Goal: Information Seeking & Learning: Learn about a topic

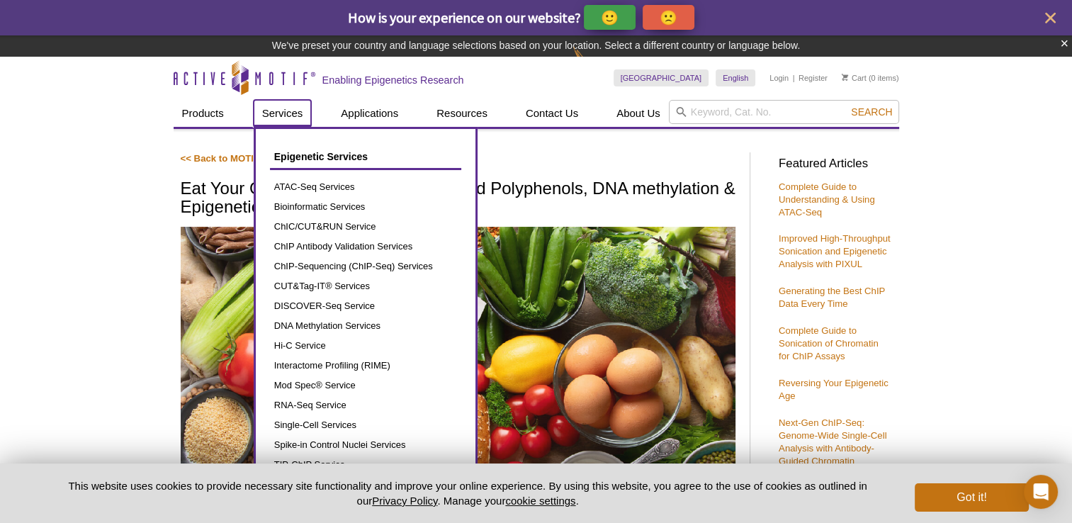
click at [260, 124] on link "Services" at bounding box center [283, 113] width 58 height 27
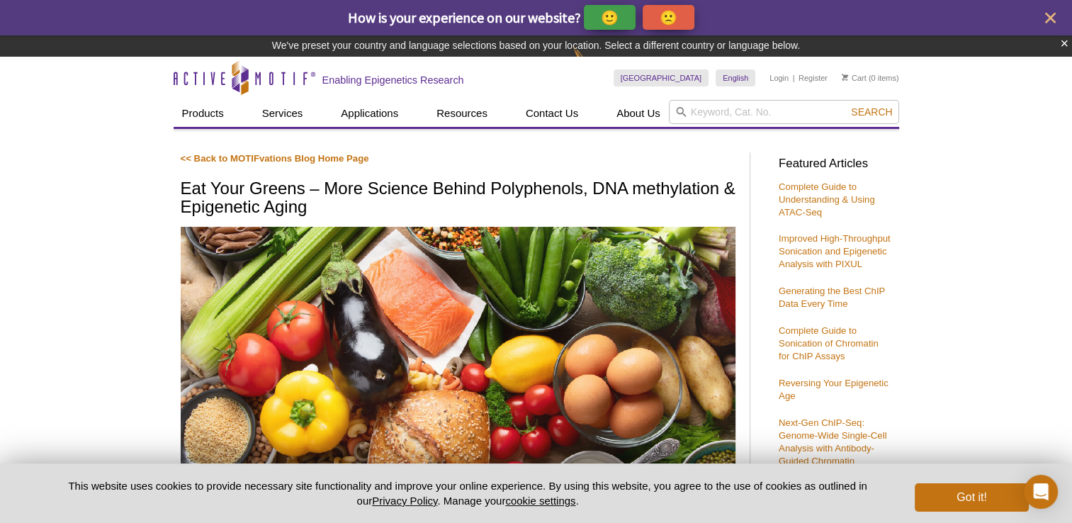
click at [226, 156] on link "<< Back to MOTIFvations Blog Home Page" at bounding box center [275, 158] width 188 height 11
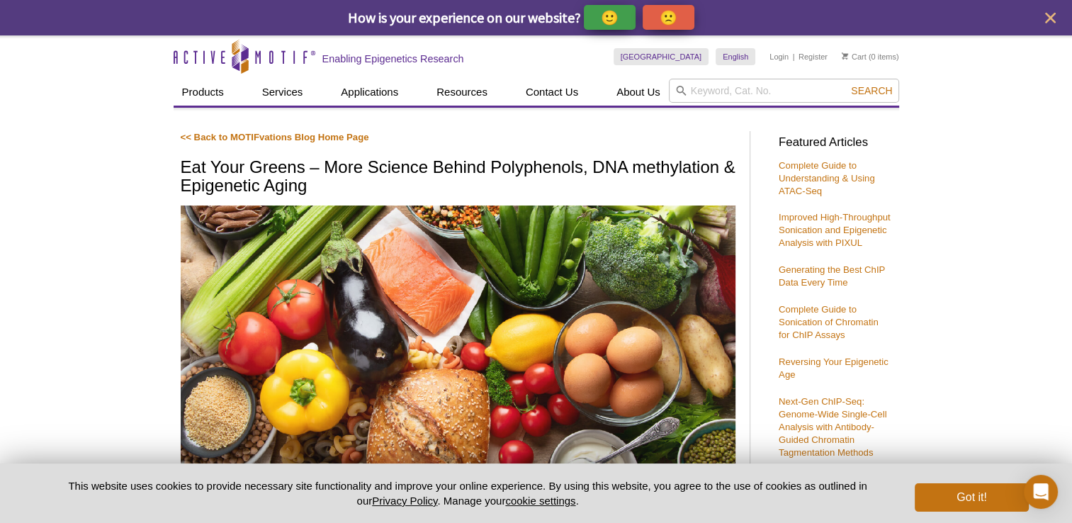
click at [193, 137] on link "<< Back to MOTIFvations Blog Home Page" at bounding box center [275, 137] width 188 height 11
click at [268, 131] on p "<< Back to MOTIFvations Blog Home Page" at bounding box center [458, 137] width 555 height 13
click at [269, 135] on link "<< Back to MOTIFvations Blog Home Page" at bounding box center [275, 137] width 188 height 11
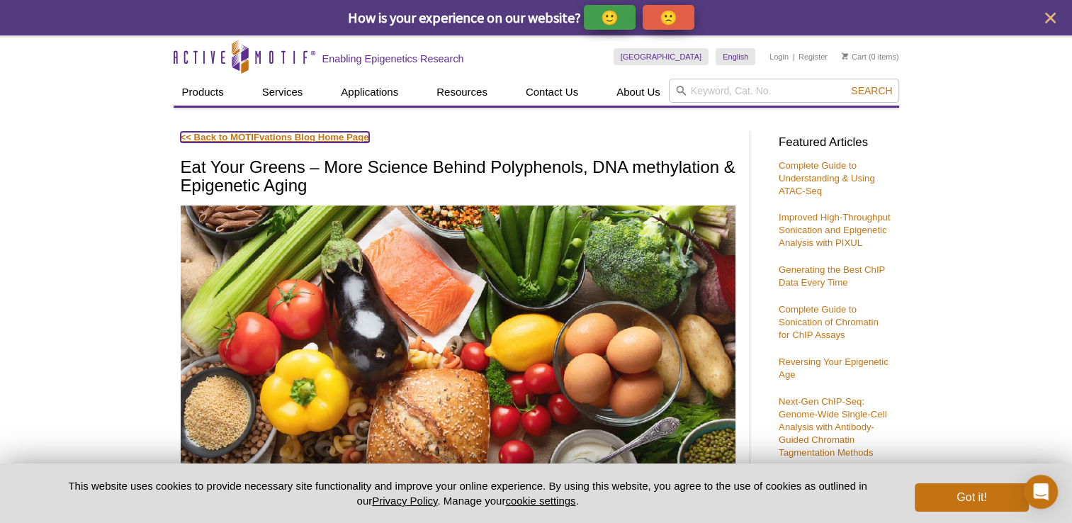
click at [269, 135] on link "<< Back to MOTIFvations Blog Home Page" at bounding box center [275, 137] width 188 height 11
click at [970, 506] on button "Got it!" at bounding box center [970, 497] width 113 height 28
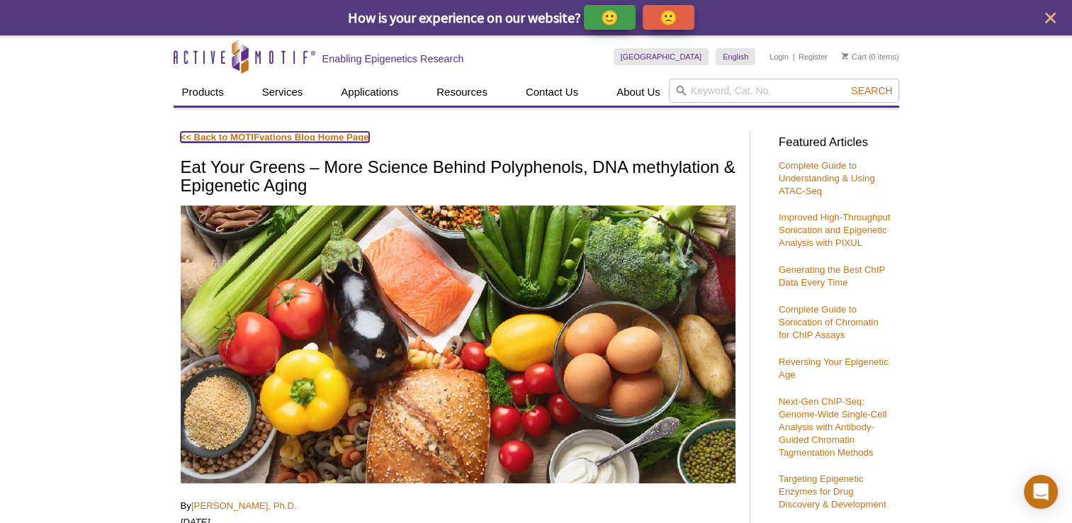
click at [213, 133] on link "<< Back to MOTIFvations Blog Home Page" at bounding box center [275, 137] width 188 height 11
click at [184, 133] on link "<< Back to MOTIFvations Blog Home Page" at bounding box center [275, 137] width 188 height 11
click at [1051, 15] on icon "close" at bounding box center [1050, 18] width 11 height 11
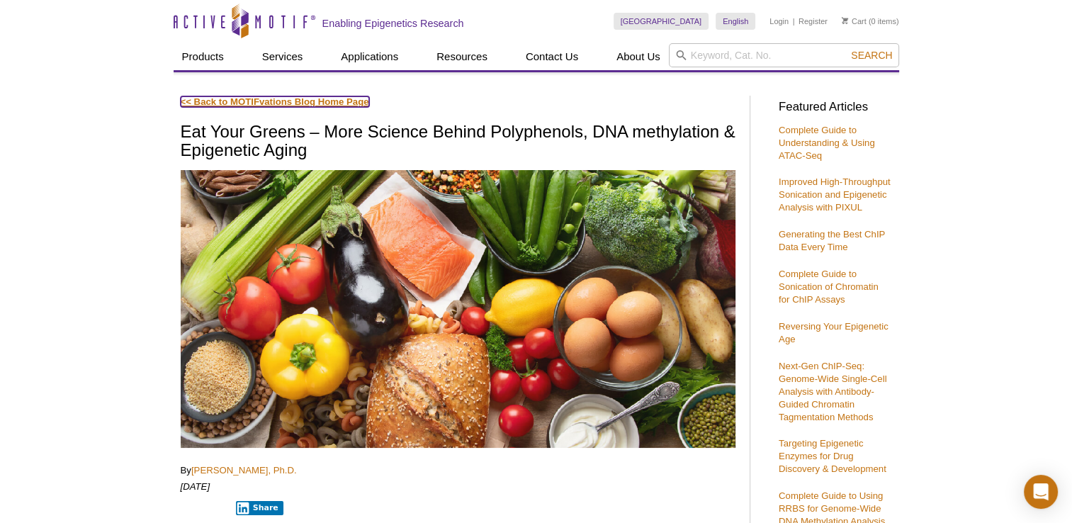
click at [215, 103] on link "<< Back to MOTIFvations Blog Home Page" at bounding box center [275, 101] width 188 height 11
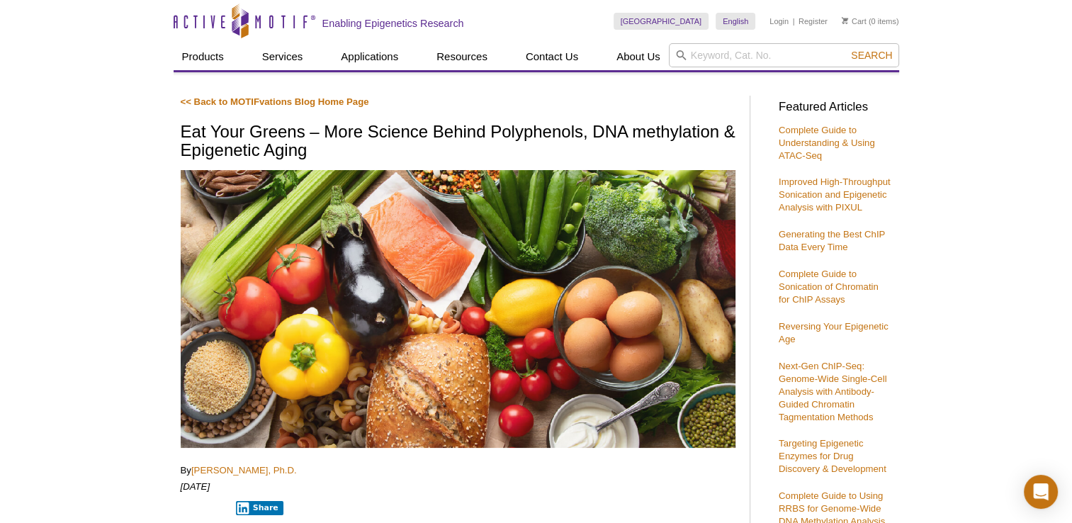
click at [351, 25] on h2 "Enabling Epigenetics Research" at bounding box center [393, 23] width 142 height 13
click at [287, 21] on icon "Active Motif Logo" at bounding box center [245, 21] width 142 height 35
click at [174, 0] on link "Active Motif Logo" at bounding box center [245, 21] width 142 height 42
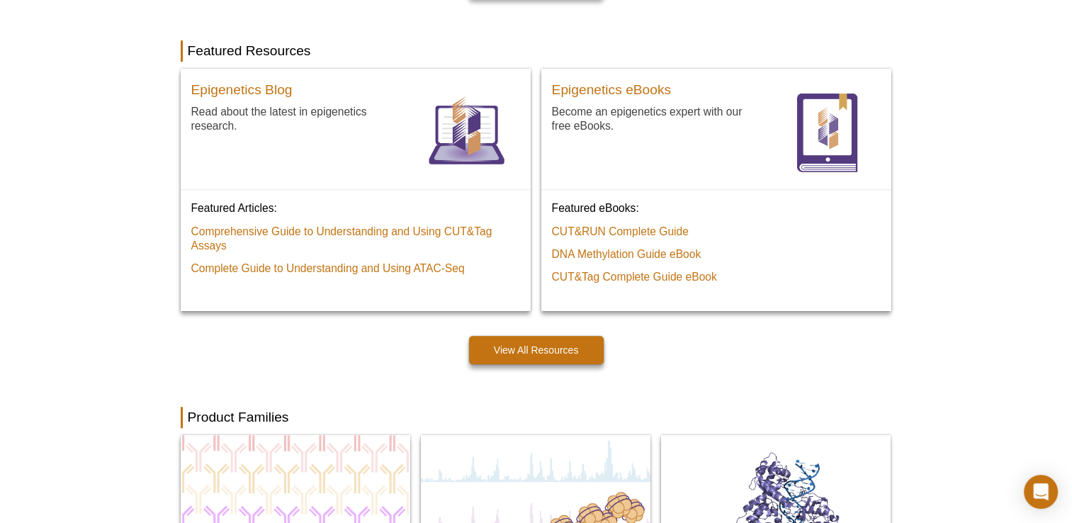
scroll to position [1127, 0]
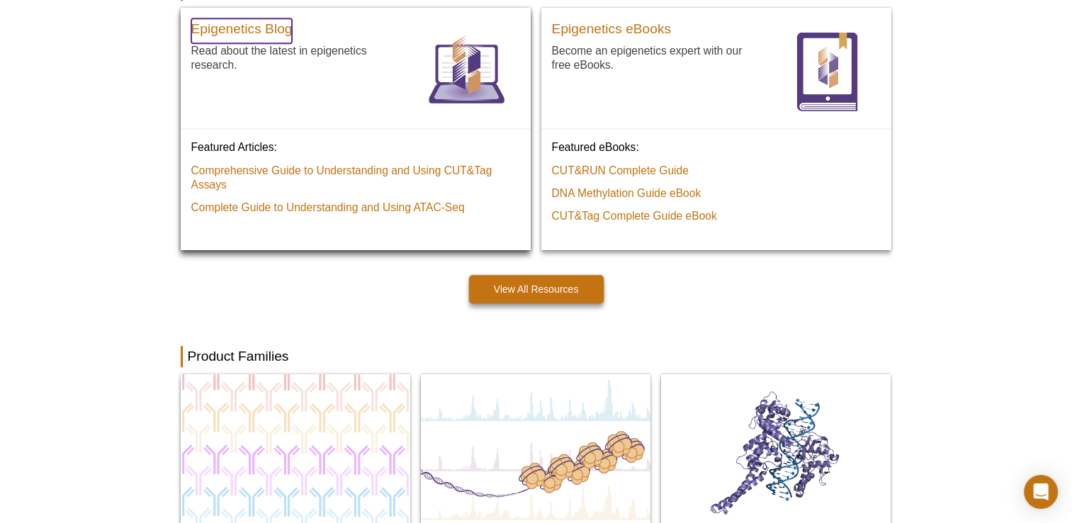
click at [231, 40] on link "Epigenetics Blog" at bounding box center [241, 30] width 101 height 25
click at [231, 39] on link "Epigenetics Blog" at bounding box center [241, 30] width 101 height 25
click at [237, 61] on p "Read about the latest in epigenetics research." at bounding box center [297, 57] width 212 height 29
click at [398, 115] on div "Epigenetics Blog Read about the latest in epigenetics research." at bounding box center [297, 73] width 212 height 110
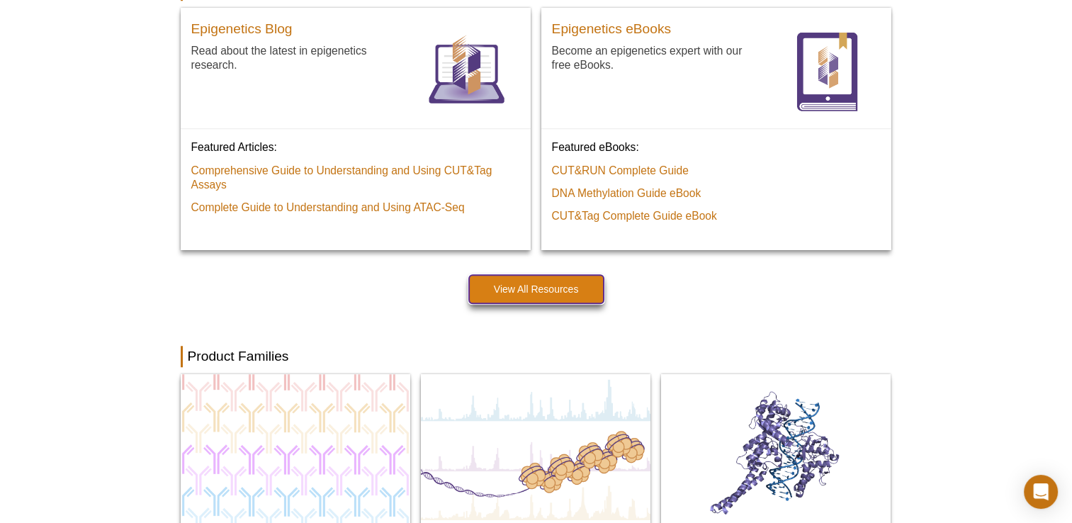
click at [494, 279] on link "View All Resources" at bounding box center [536, 289] width 135 height 28
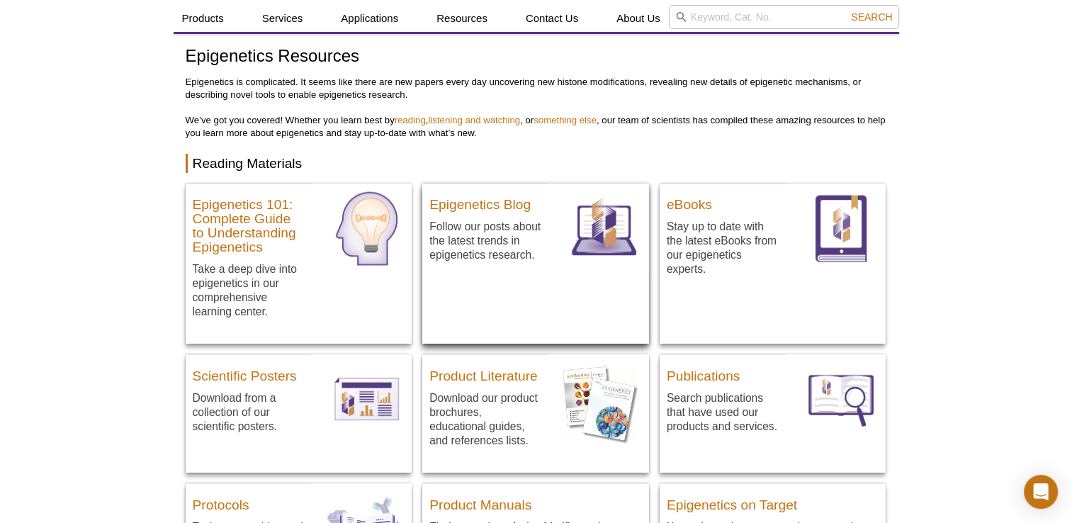
scroll to position [38, 0]
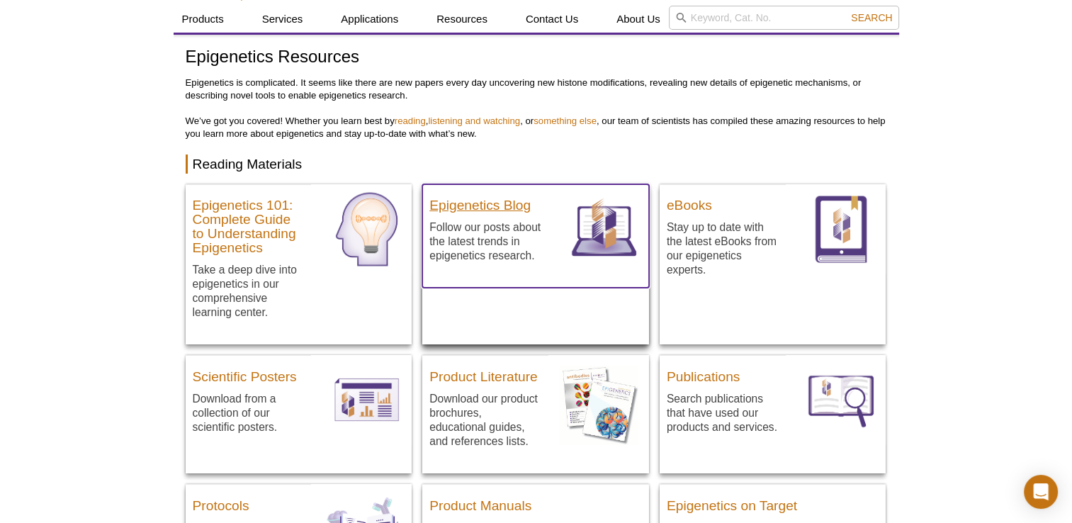
click at [482, 205] on h3 "Epigenetics Blog" at bounding box center [485, 201] width 112 height 21
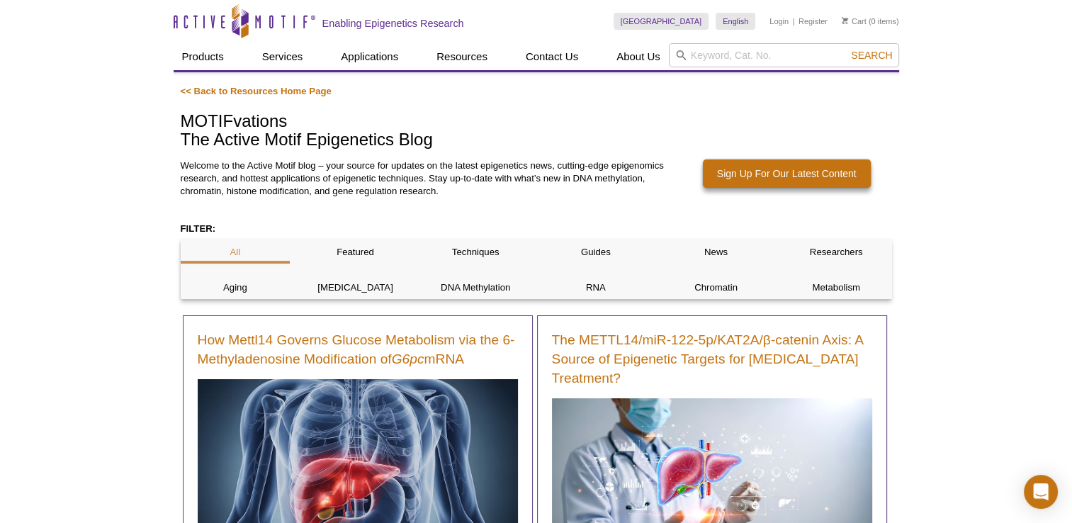
click at [482, 205] on div "Welcome to the Active Motif blog – your source for updates on the latest epigen…" at bounding box center [426, 185] width 490 height 52
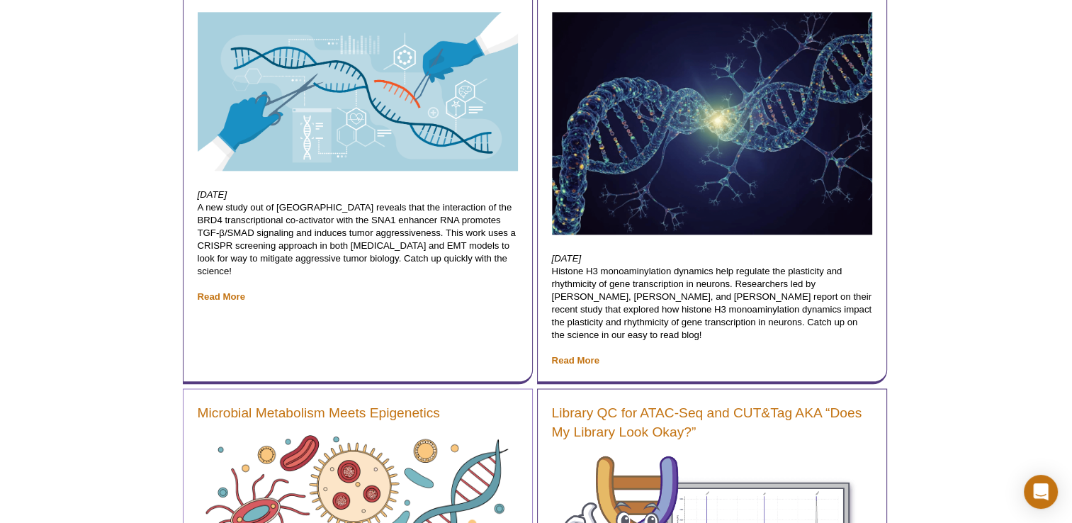
scroll to position [1613, 0]
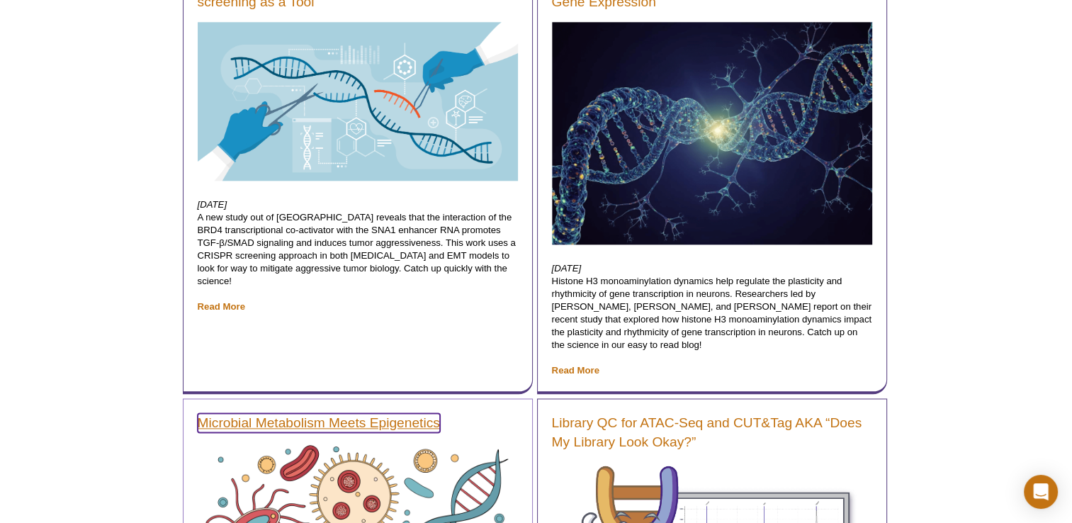
click at [356, 413] on link "Microbial Metabolism Meets Epigenetics" at bounding box center [319, 422] width 242 height 19
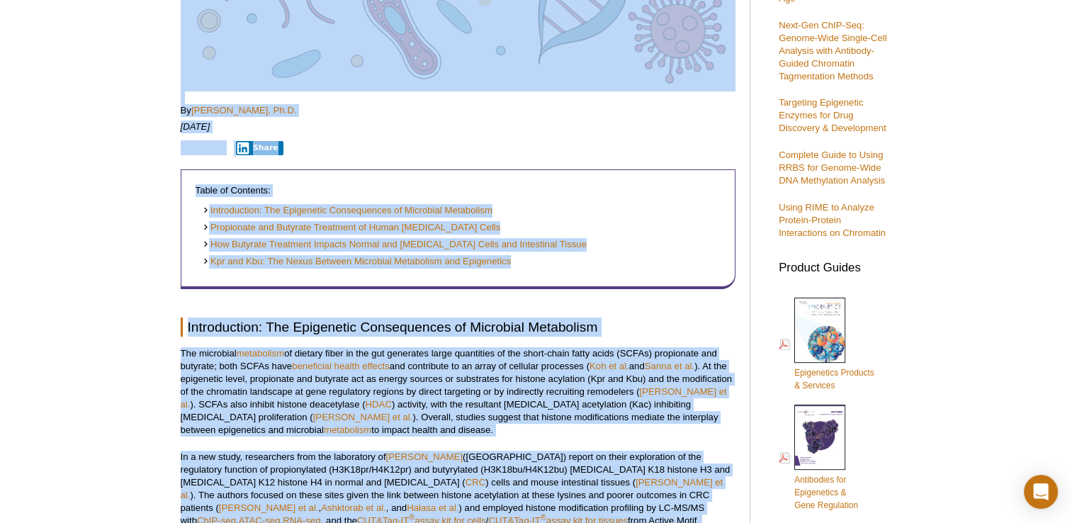
scroll to position [148, 0]
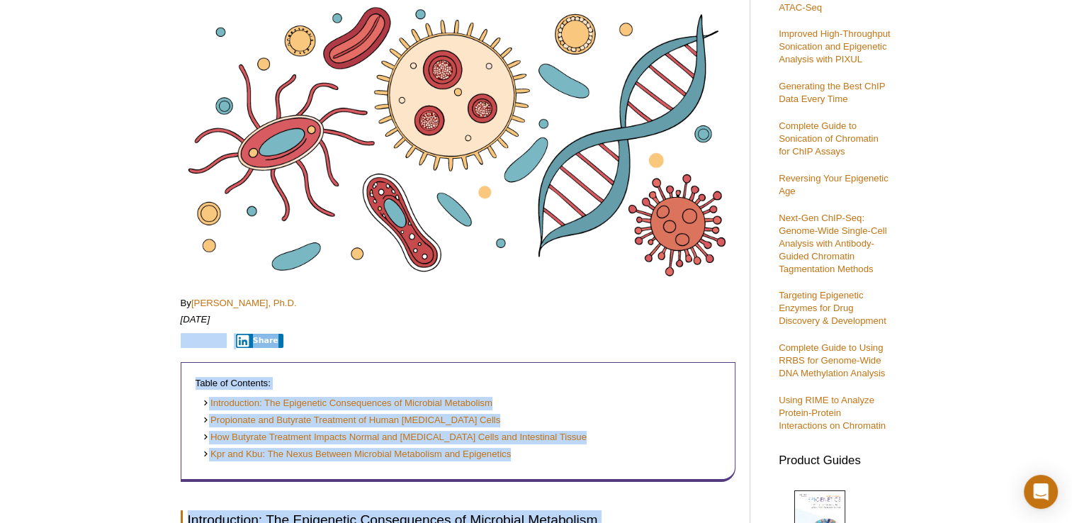
drag, startPoint x: 715, startPoint y: 402, endPoint x: 170, endPoint y: 343, distance: 548.6
copy div "Share Table of Contents: Introduction: The Epigenetic Consequences of Microbial…"
